Goal: Navigation & Orientation: Find specific page/section

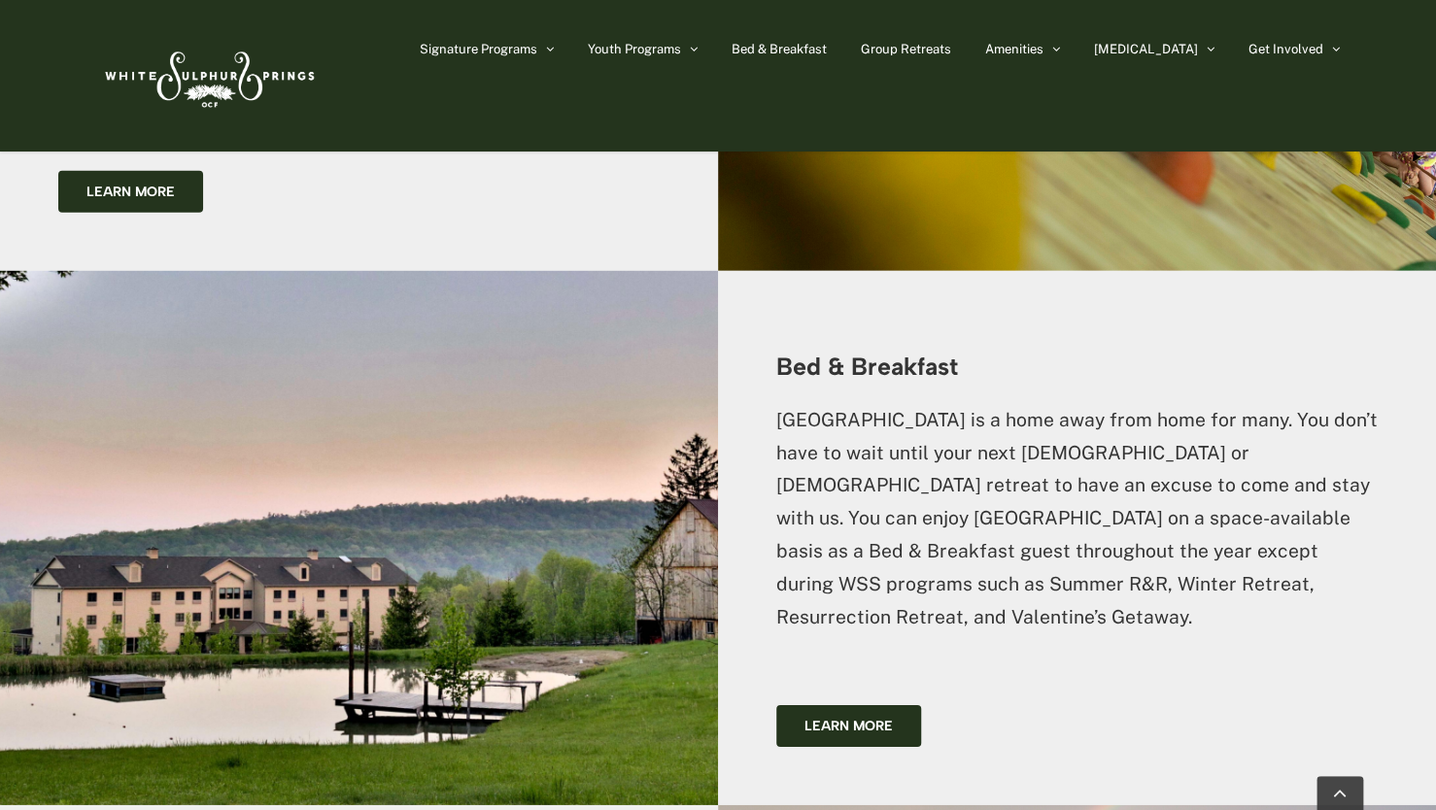
scroll to position [2618, 0]
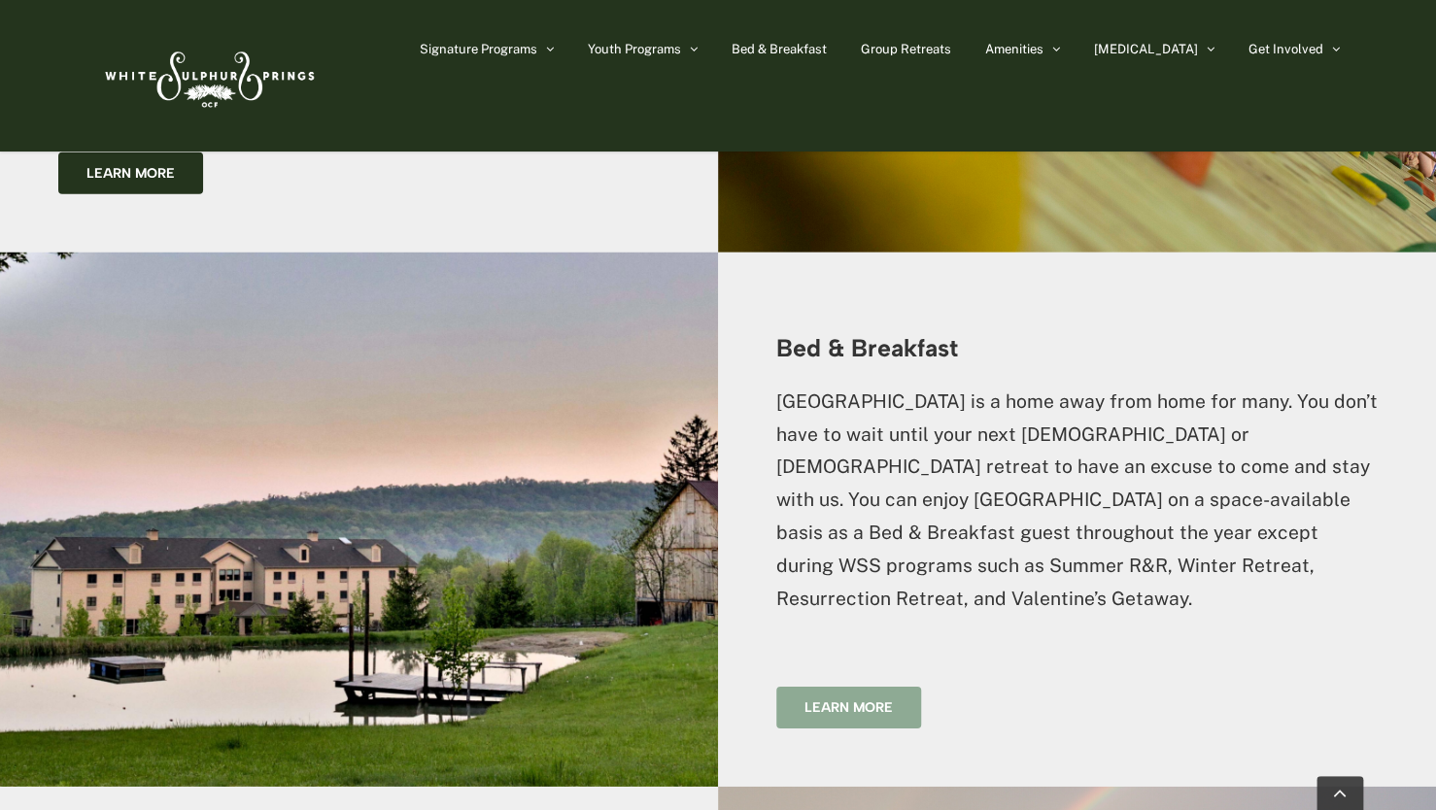
click at [860, 700] on span "Learn more" at bounding box center [849, 708] width 88 height 17
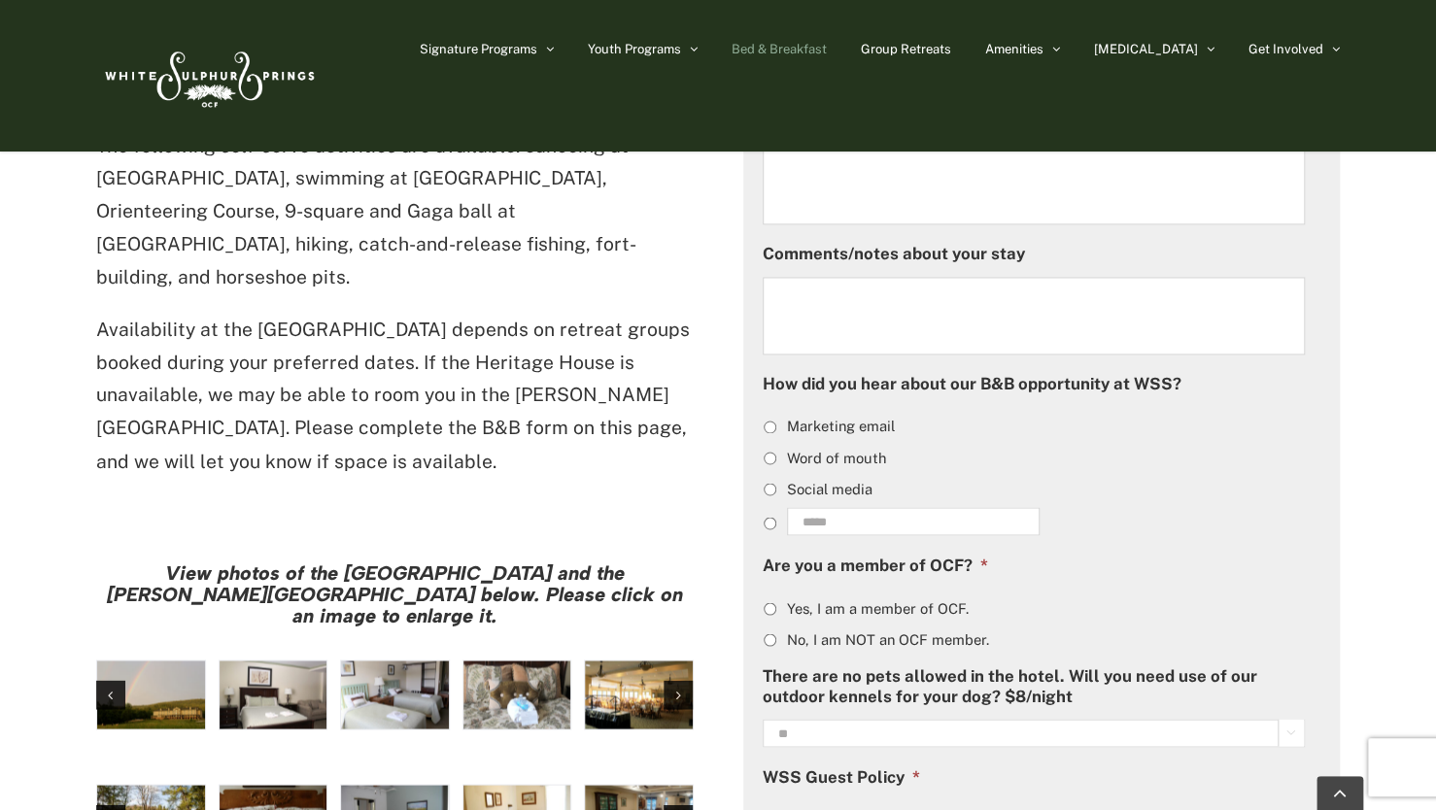
scroll to position [1341, 0]
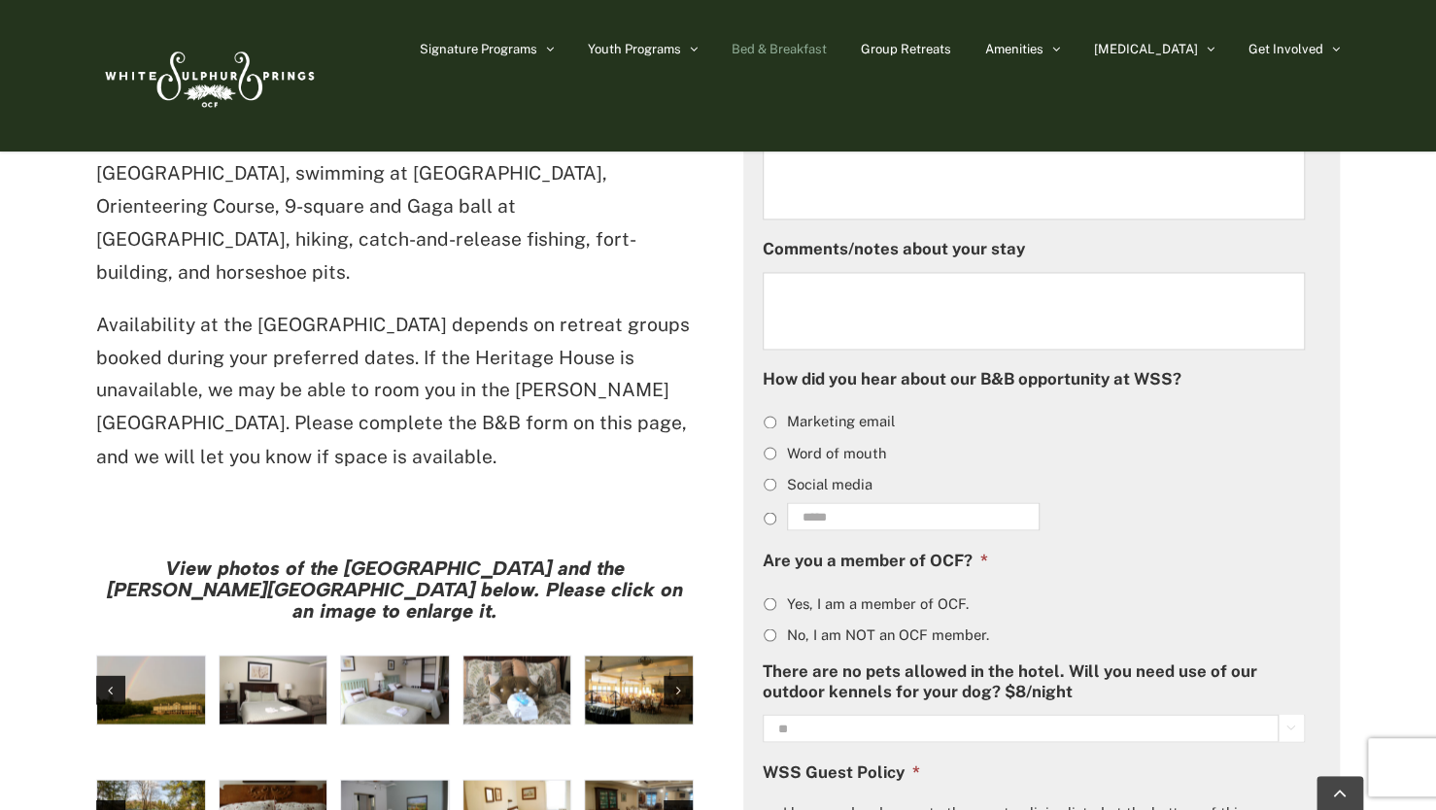
click at [145, 656] on img "large-heritage" at bounding box center [151, 690] width 108 height 68
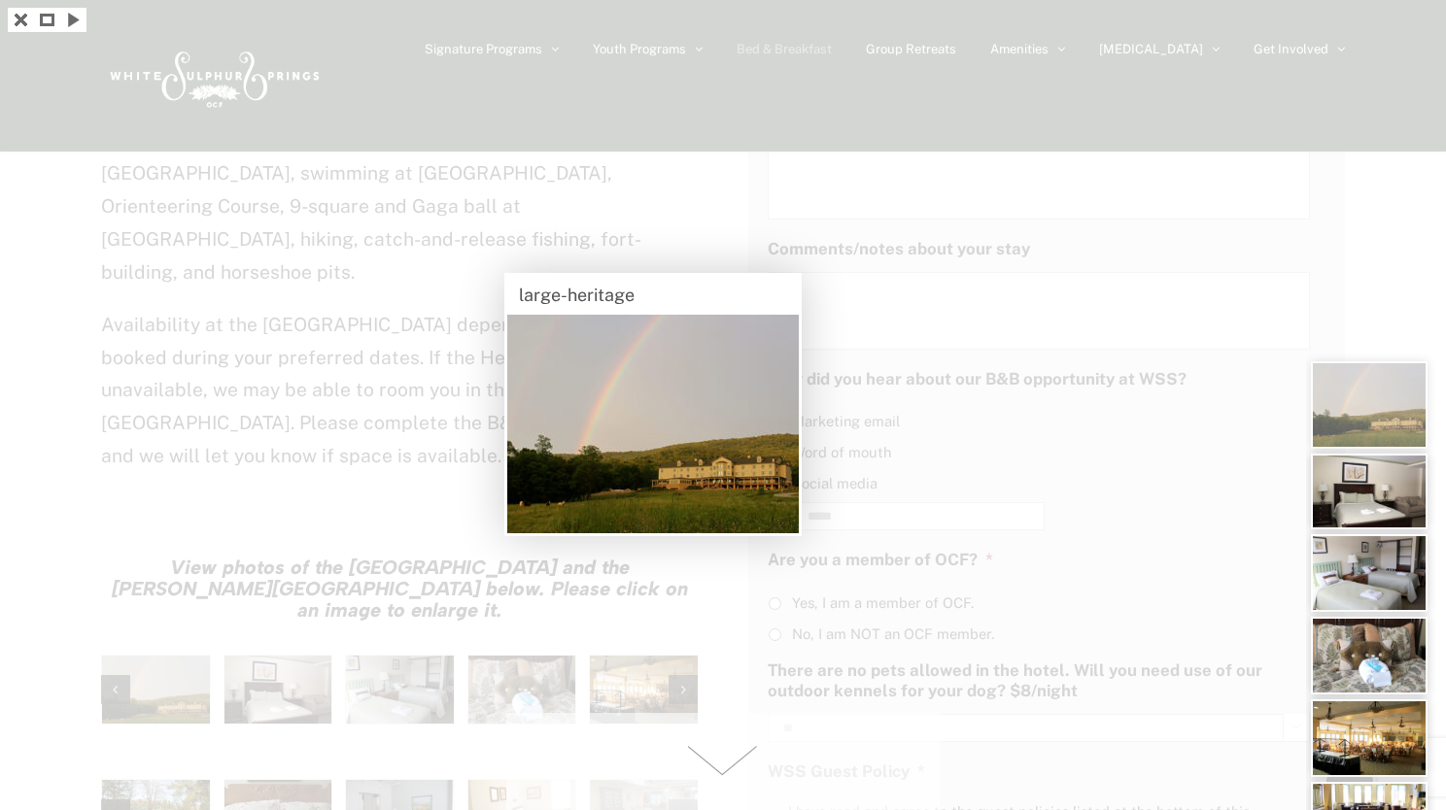
click at [1356, 489] on img at bounding box center [1369, 492] width 117 height 76
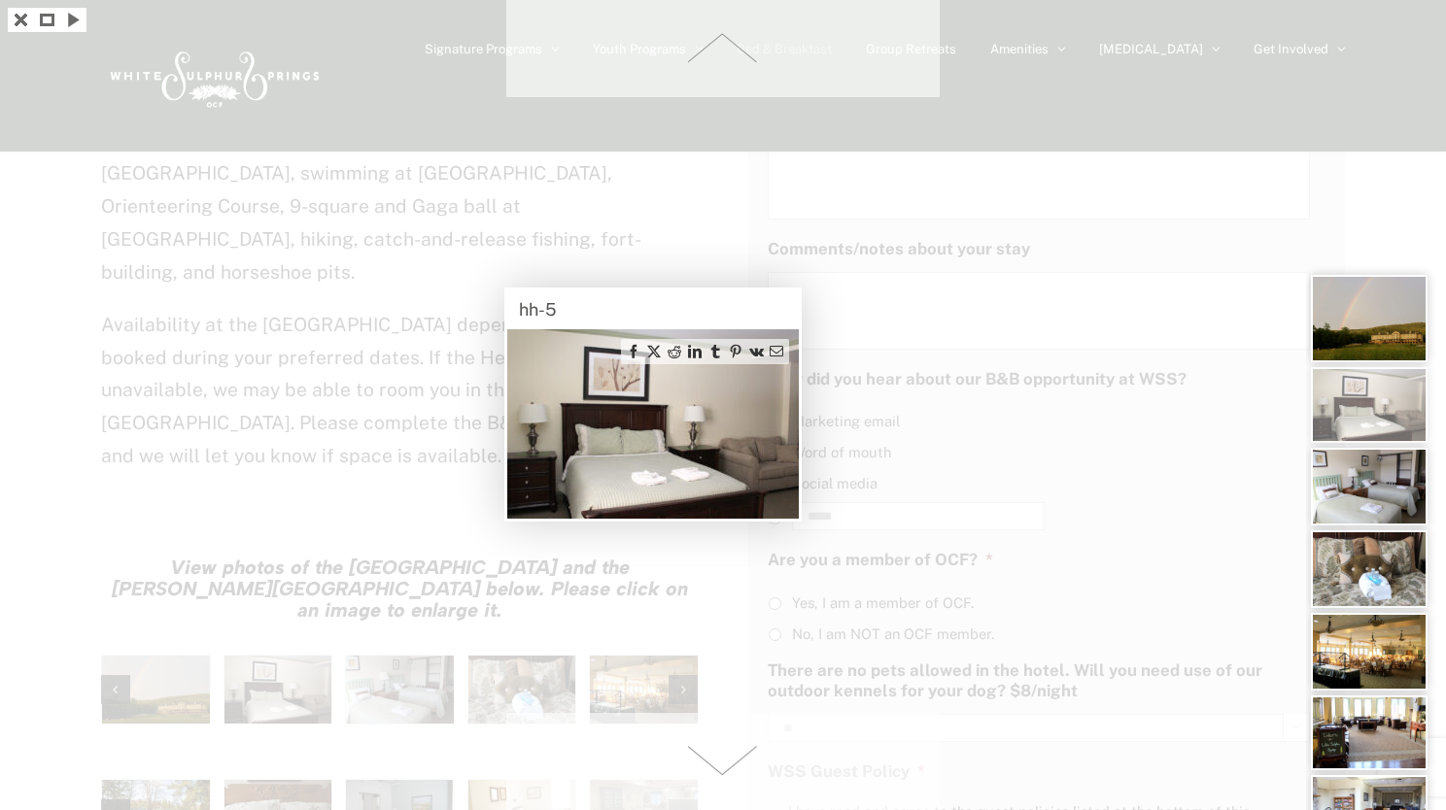
click at [1356, 489] on img at bounding box center [1369, 487] width 117 height 78
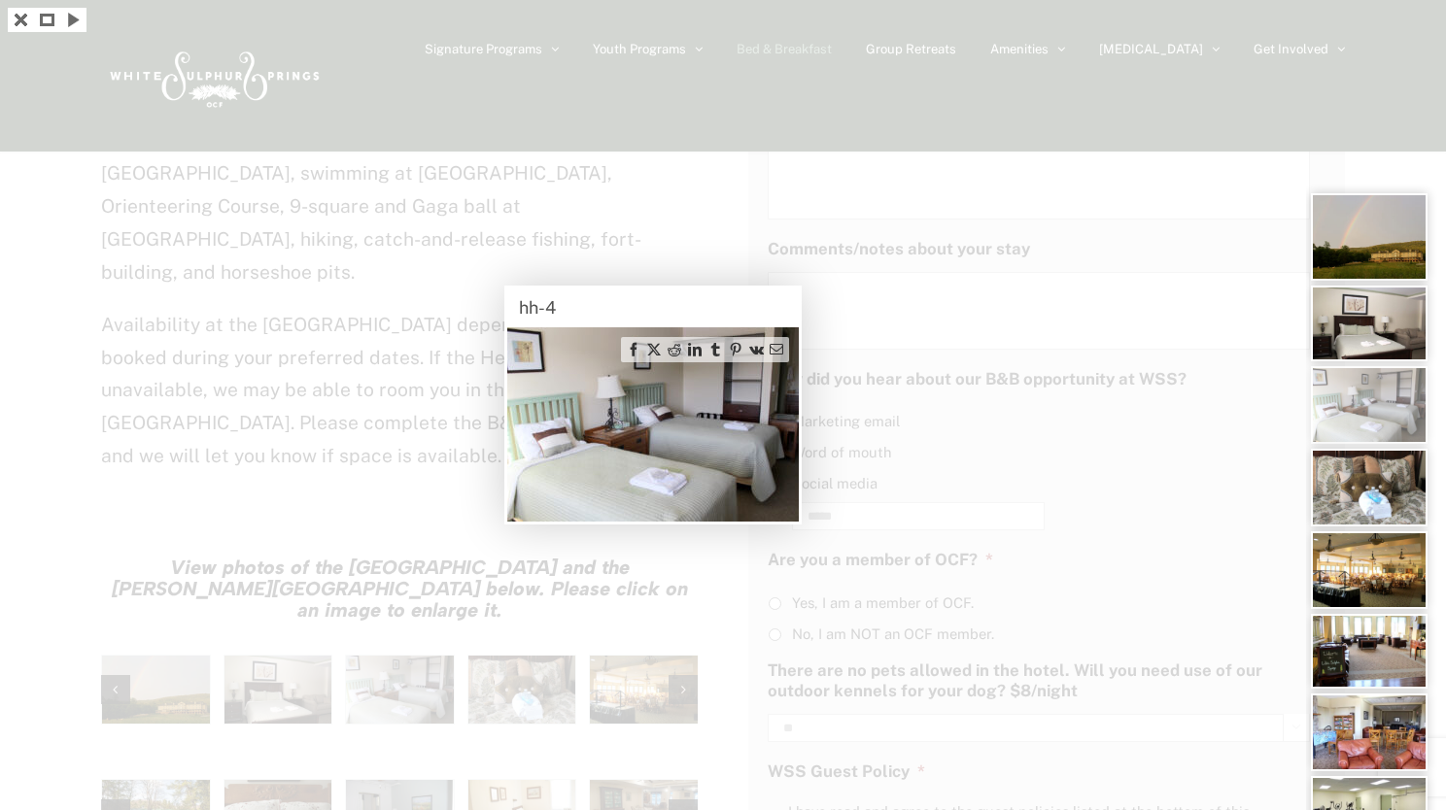
click at [1356, 489] on img at bounding box center [1369, 488] width 117 height 78
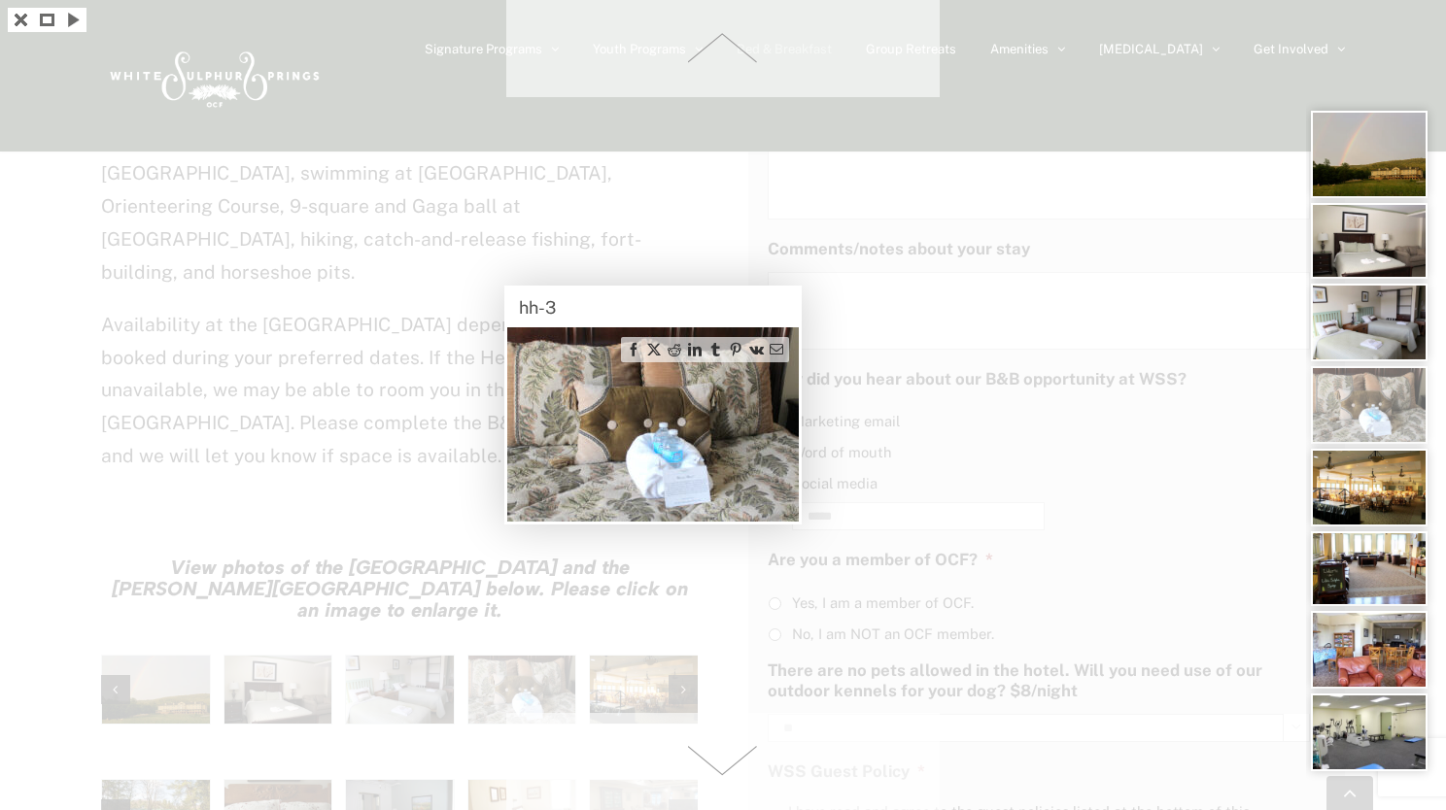
click at [1362, 489] on img at bounding box center [1369, 488] width 117 height 78
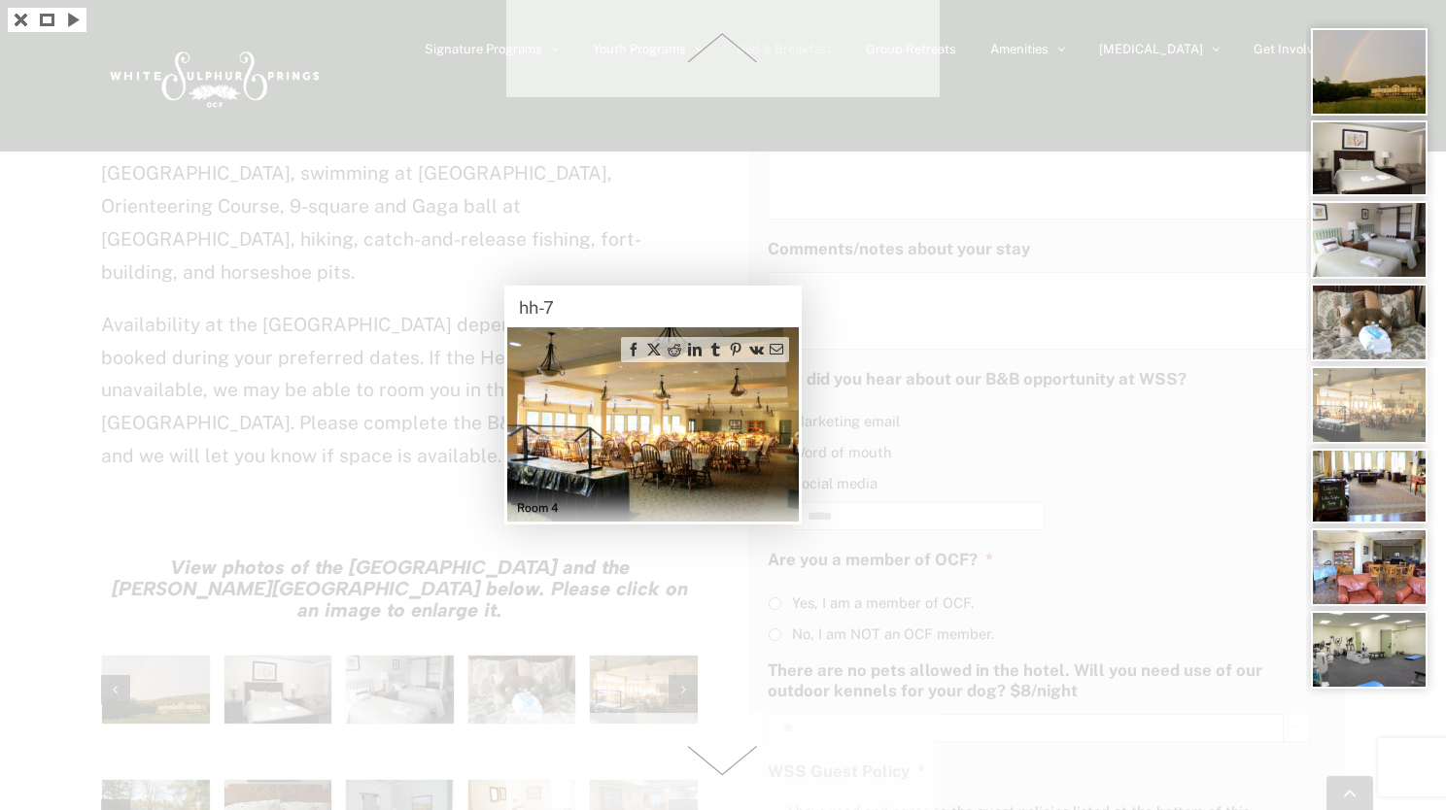
click at [34, 258] on div at bounding box center [723, 405] width 1446 height 810
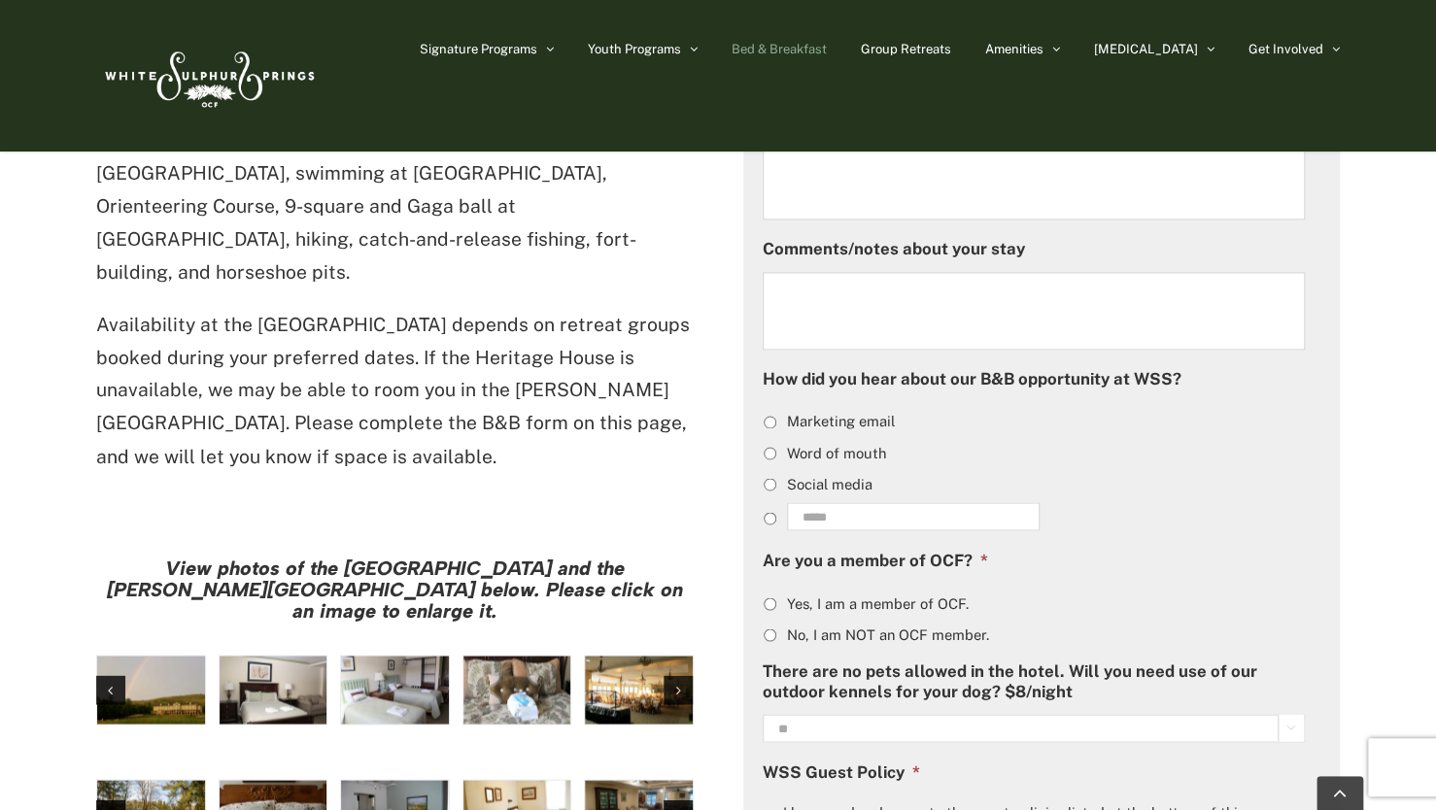
click at [827, 45] on span "Bed & Breakfast" at bounding box center [779, 49] width 95 height 13
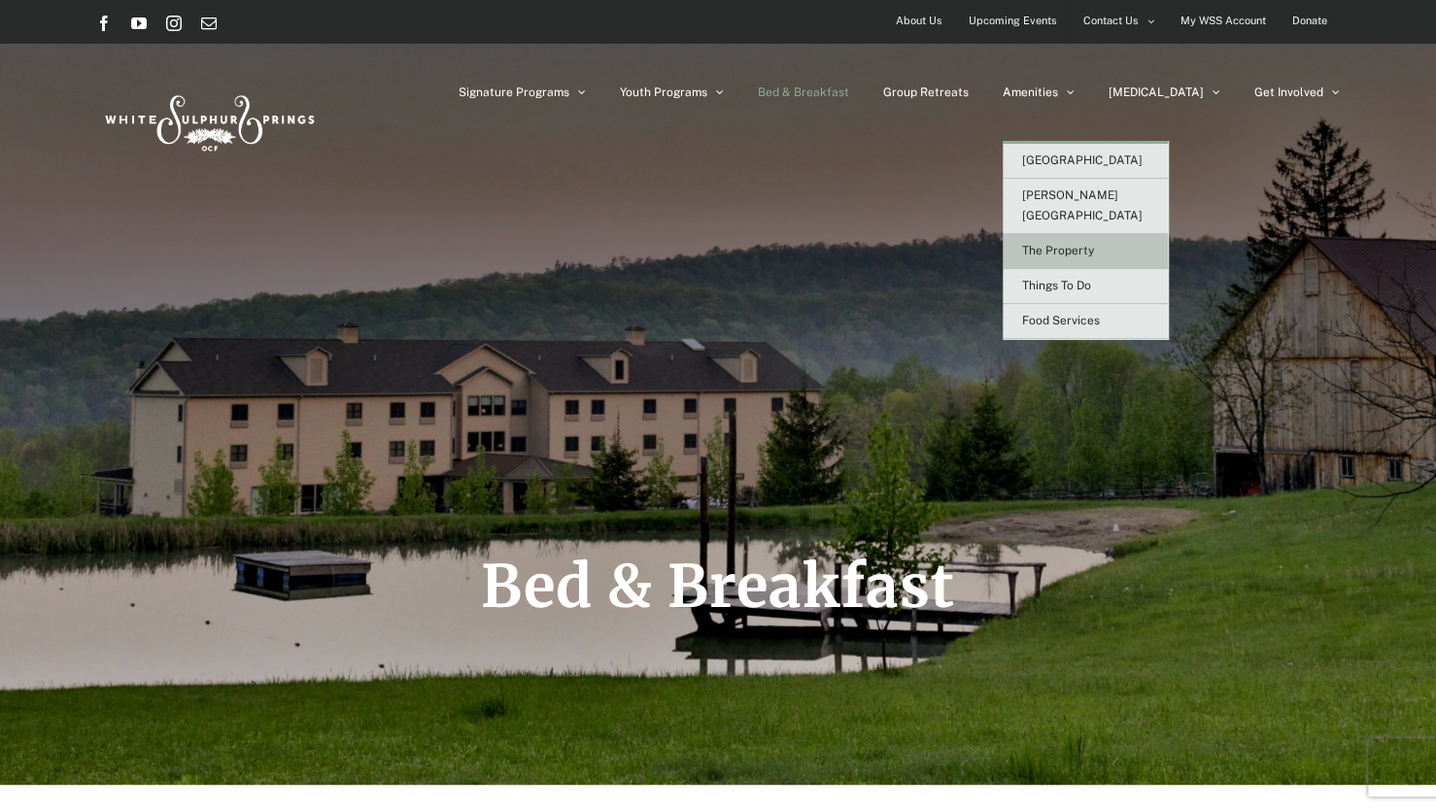
click at [1094, 244] on span "The Property" at bounding box center [1058, 251] width 72 height 14
click at [1091, 279] on span "Things To Do" at bounding box center [1056, 286] width 69 height 14
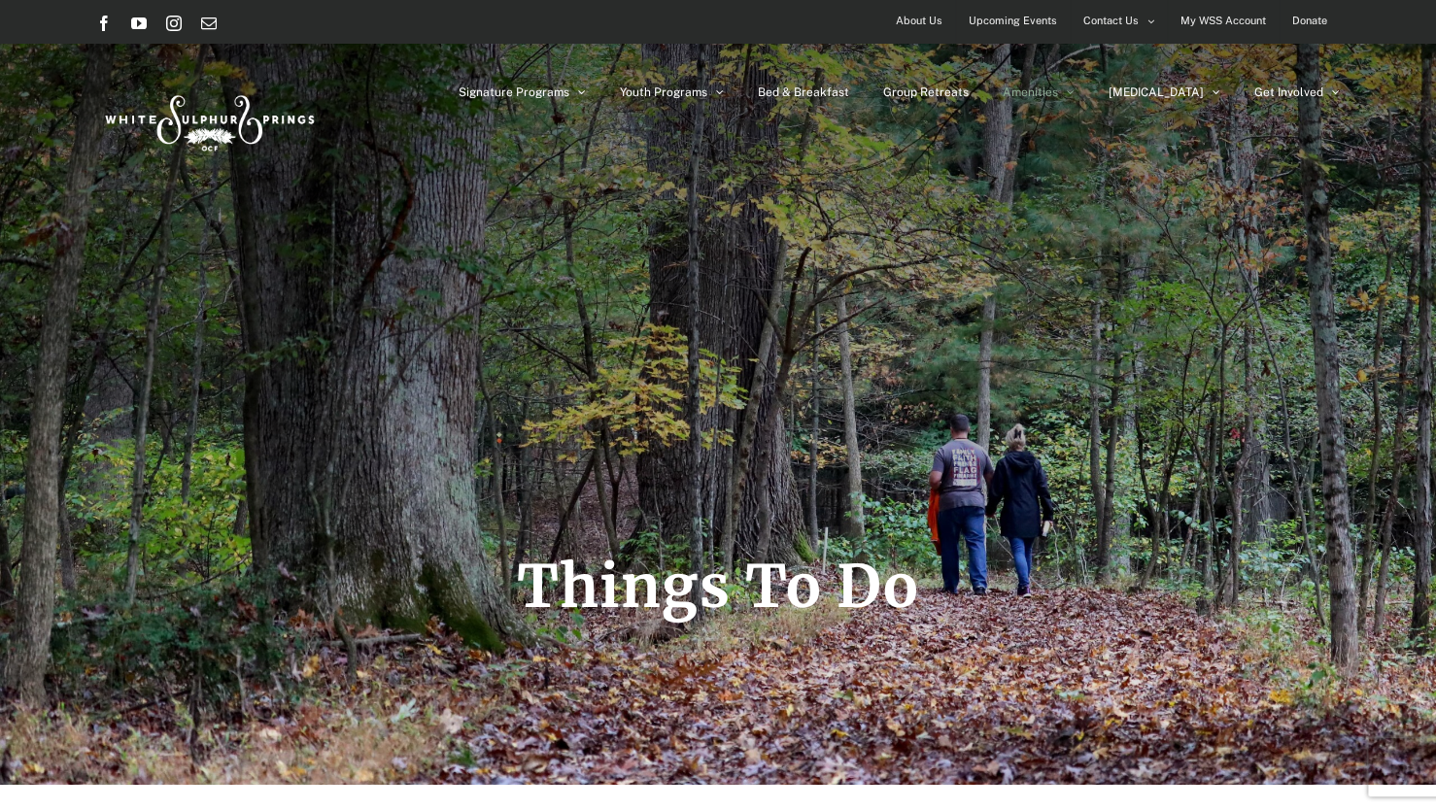
click at [972, 337] on div "Things To Do" at bounding box center [718, 392] width 1244 height 785
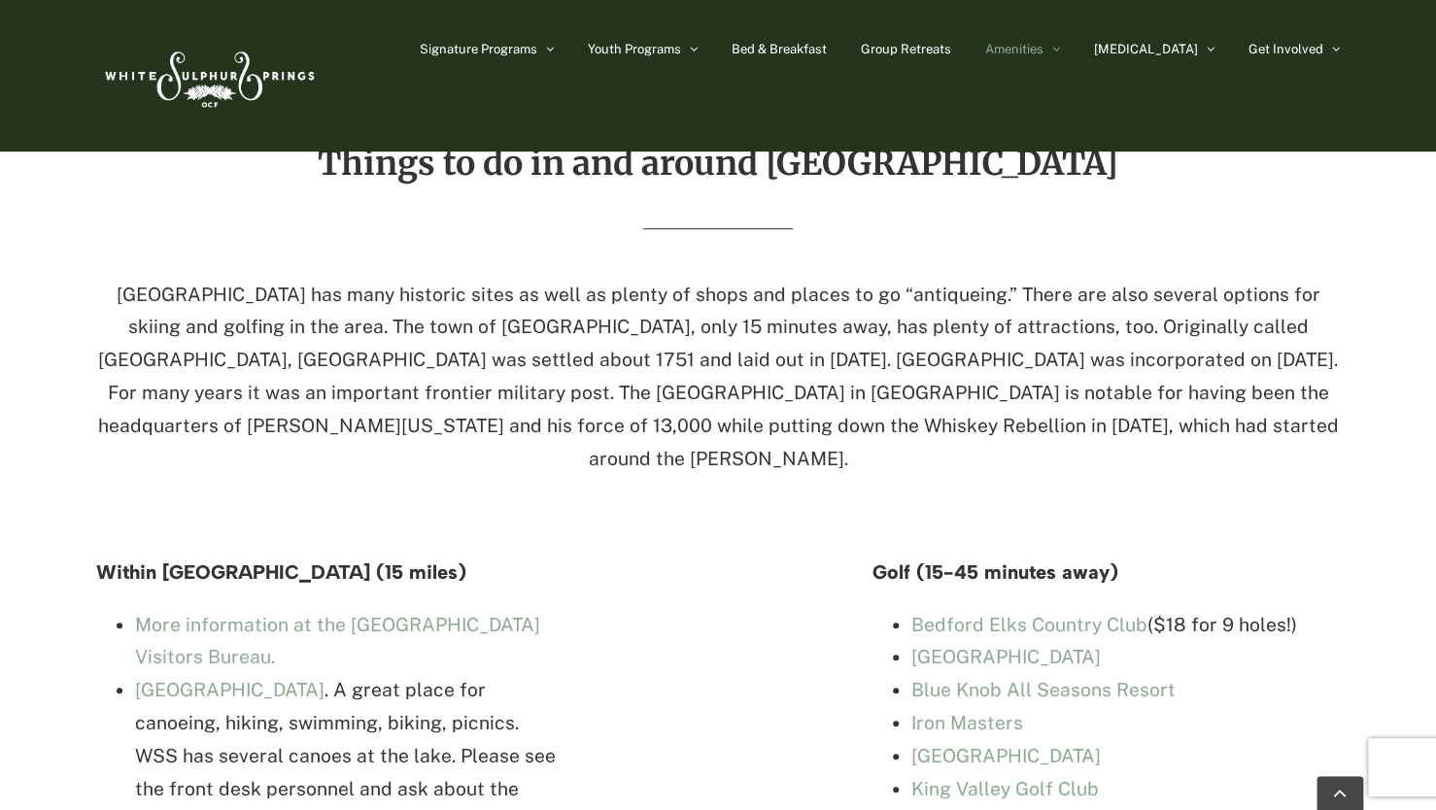
scroll to position [2272, 0]
